Goal: Information Seeking & Learning: Learn about a topic

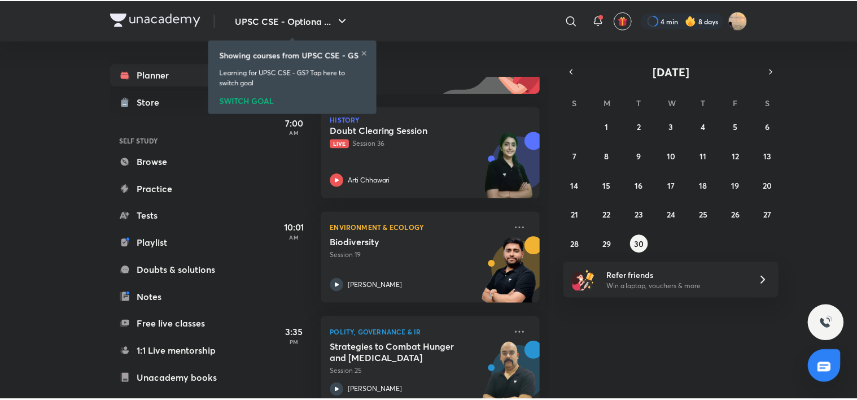
scroll to position [140, 0]
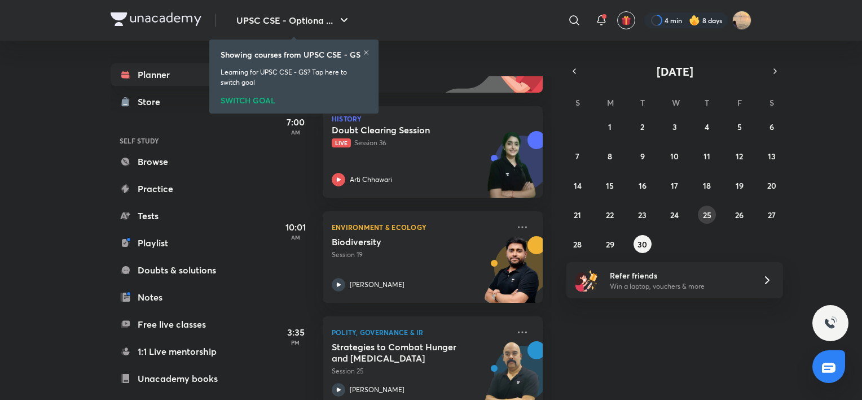
click at [707, 213] on abbr "25" at bounding box center [707, 214] width 8 height 11
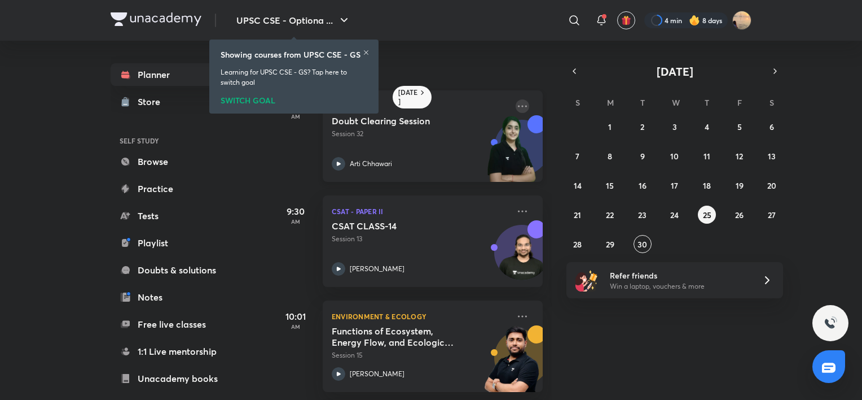
click at [516, 104] on icon at bounding box center [523, 106] width 14 height 14
click at [310, 29] on button "UPSC CSE - Optiona ..." at bounding box center [294, 20] width 128 height 23
click at [256, 99] on div "SWITCH GOAL" at bounding box center [294, 98] width 147 height 12
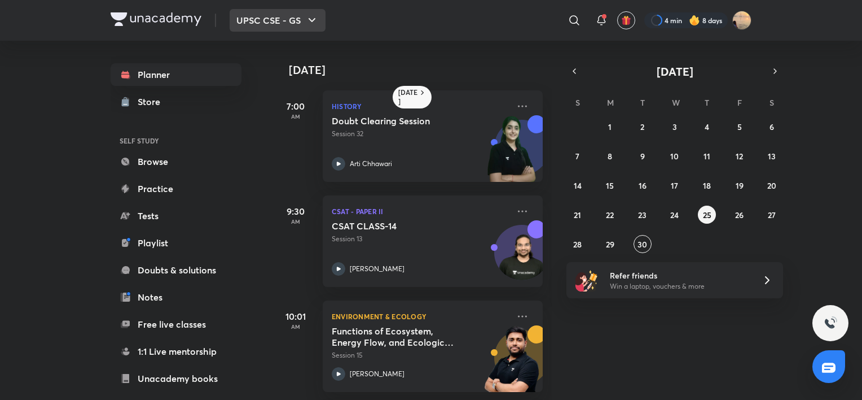
click at [303, 21] on button "UPSC CSE - GS" at bounding box center [278, 20] width 96 height 23
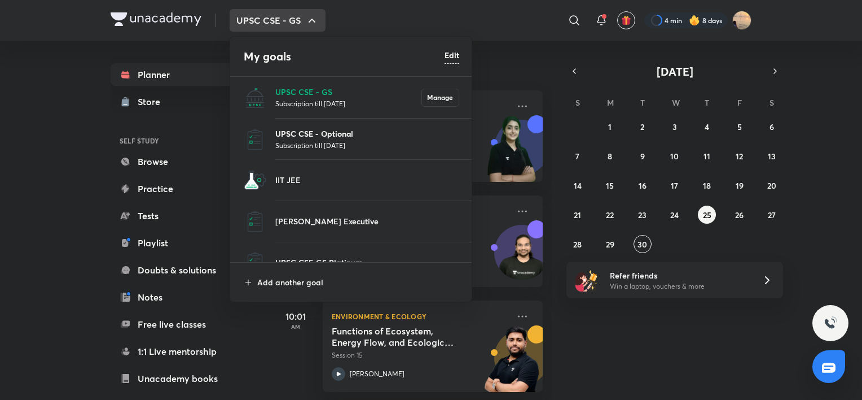
click at [315, 128] on p "UPSC CSE - Optional" at bounding box center [367, 134] width 184 height 12
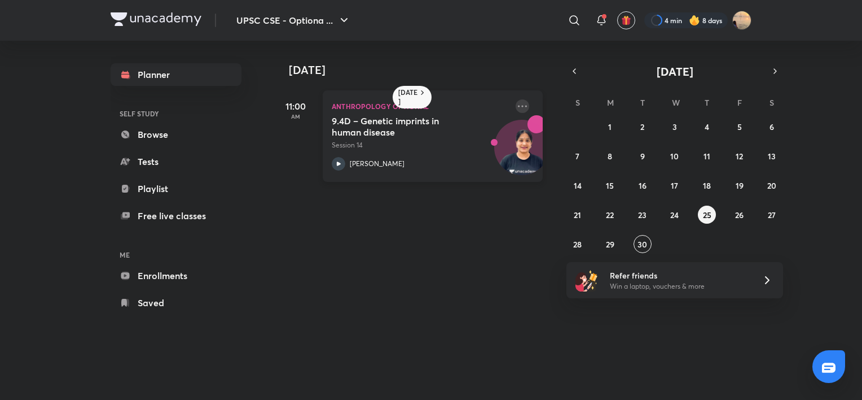
click at [516, 102] on icon at bounding box center [523, 106] width 14 height 14
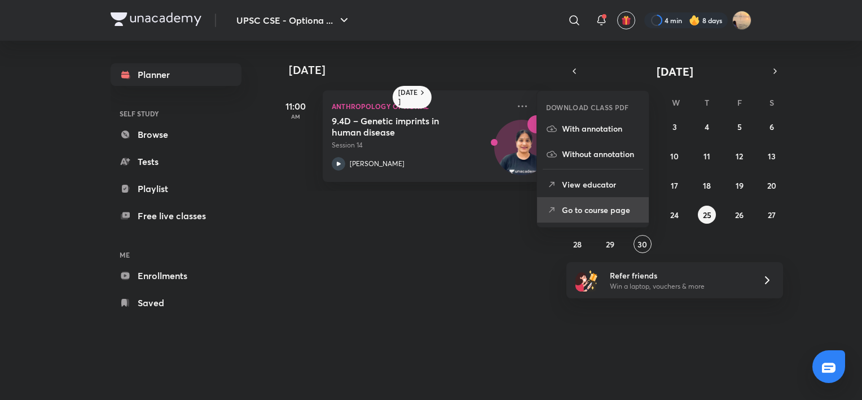
click at [568, 203] on li "Go to course page" at bounding box center [593, 209] width 112 height 25
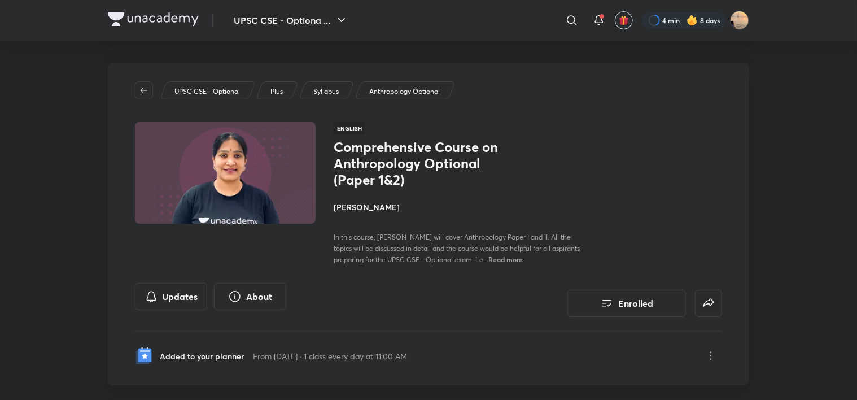
click at [481, 300] on div "Updates About Enrolled" at bounding box center [428, 300] width 587 height 34
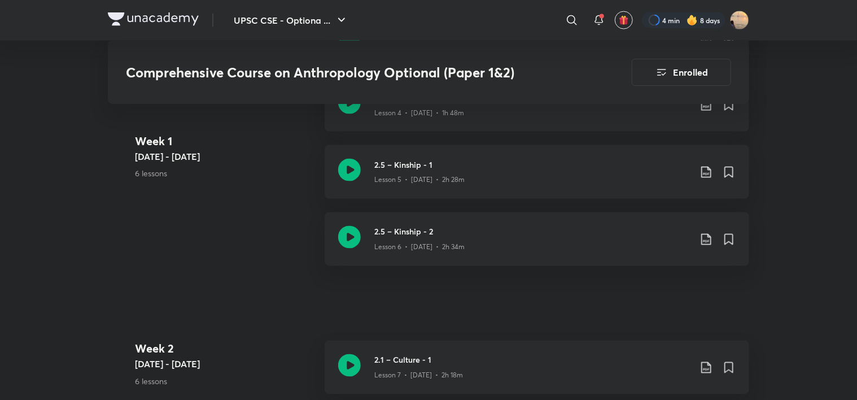
scroll to position [905, 0]
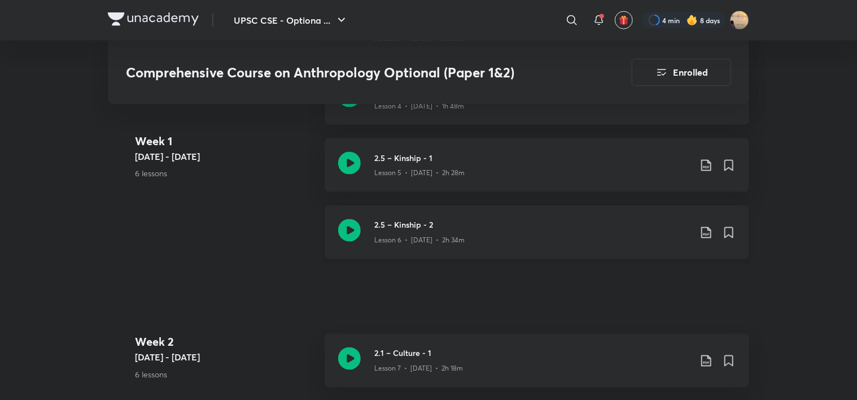
click at [427, 214] on div "2.5 – Kinship - 2 Lesson 6 • Jun 29 • 2h 34m" at bounding box center [537, 232] width 424 height 54
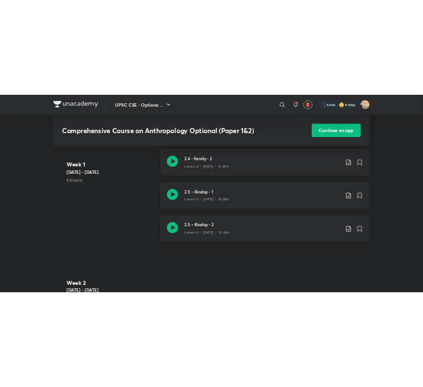
scroll to position [856, 0]
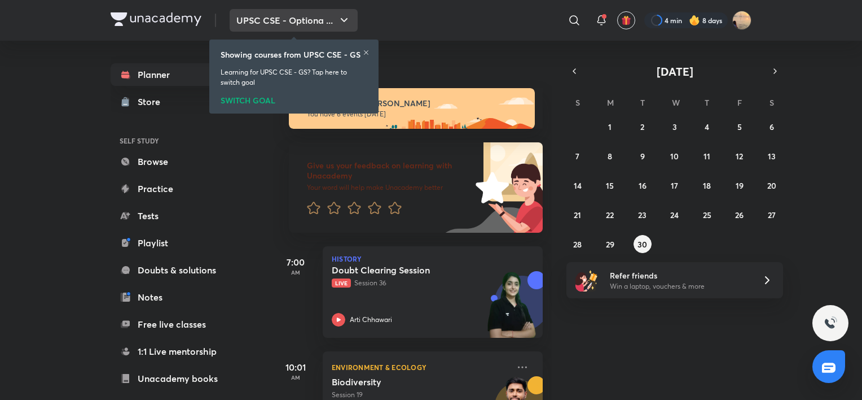
click at [302, 18] on button "UPSC CSE - Optiona ..." at bounding box center [294, 20] width 128 height 23
click at [366, 56] on div at bounding box center [366, 53] width 7 height 9
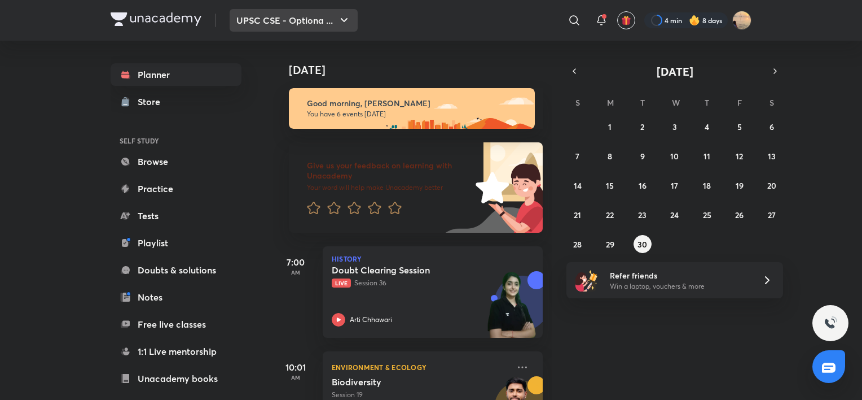
click at [344, 14] on icon "button" at bounding box center [345, 21] width 14 height 14
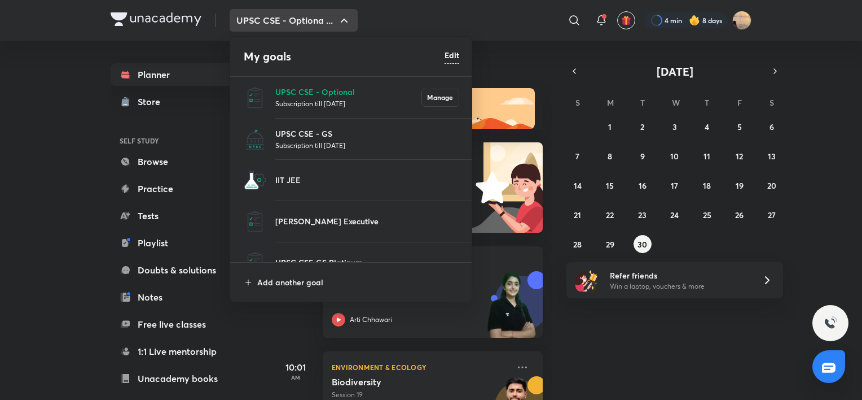
click at [328, 102] on p "Subscription till 30 Oct 2027" at bounding box center [348, 103] width 146 height 11
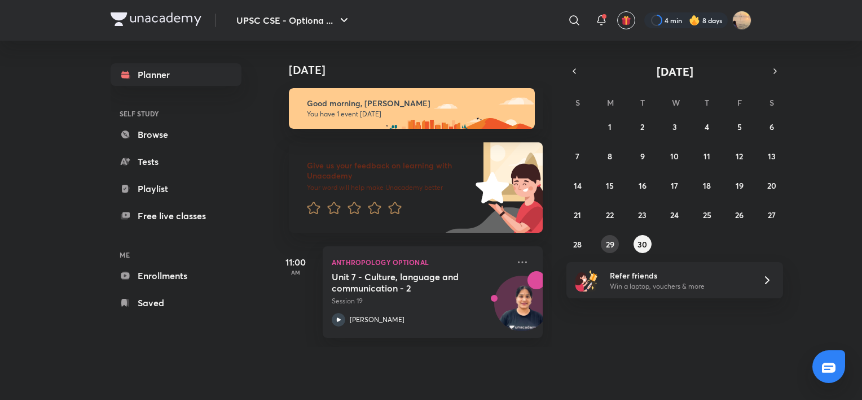
click at [608, 240] on abbr "29" at bounding box center [610, 244] width 8 height 11
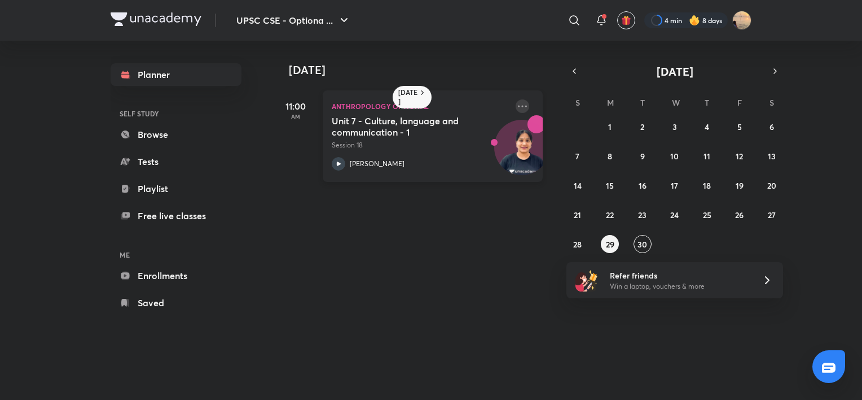
click at [519, 101] on icon at bounding box center [523, 106] width 14 height 14
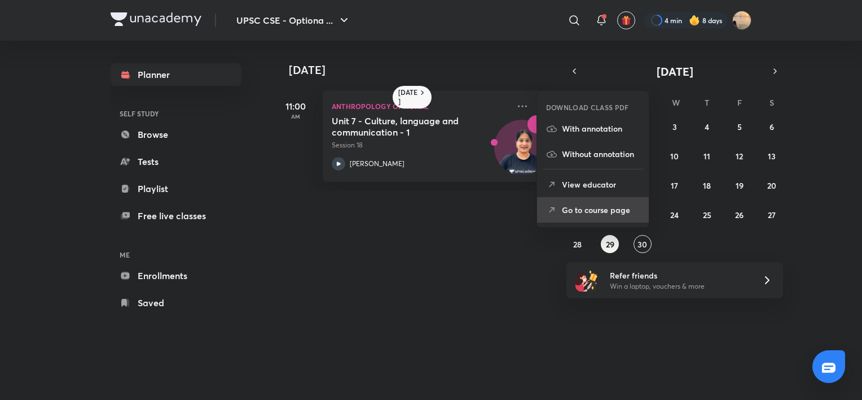
click at [568, 203] on li "Go to course page" at bounding box center [593, 209] width 112 height 25
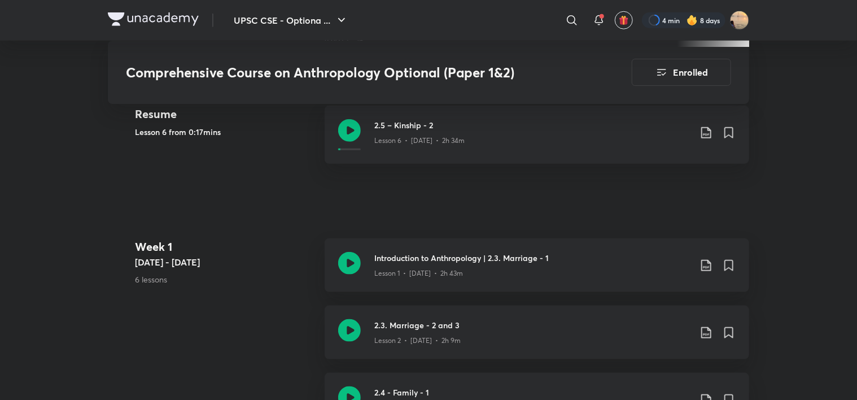
scroll to position [544, 0]
